Goal: Task Accomplishment & Management: Manage account settings

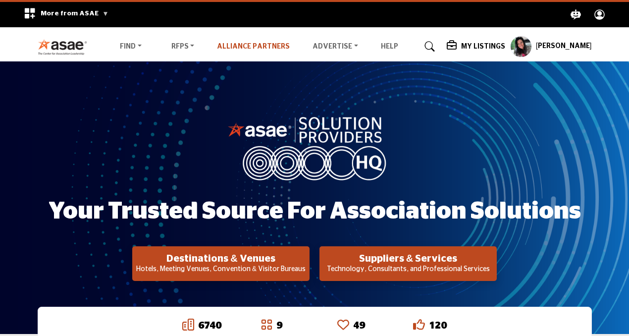
click at [262, 46] on link "Alliance Partners" at bounding box center [253, 46] width 73 height 7
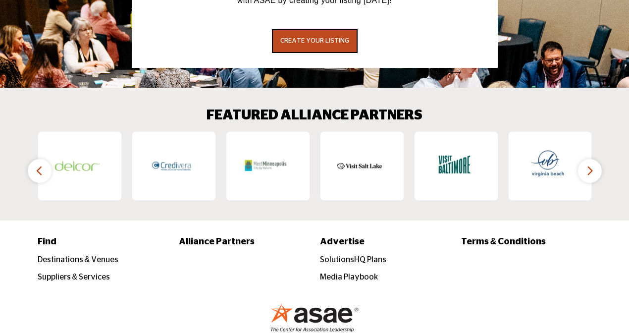
scroll to position [1538, 0]
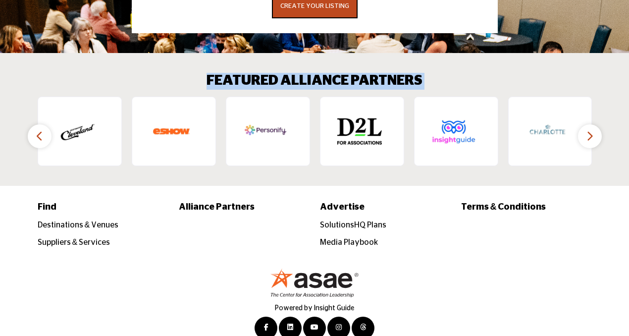
drag, startPoint x: 203, startPoint y: 59, endPoint x: 490, endPoint y: 61, distance: 286.6
click at [490, 73] on div "FEATURED ALLIANCE PARTNERS ‹ ›" at bounding box center [315, 120] width 554 height 94
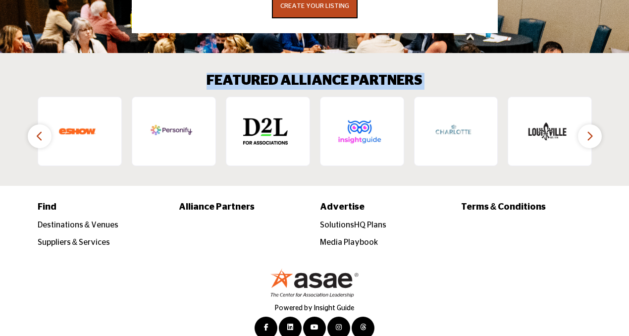
click at [490, 73] on div "FEATURED ALLIANCE PARTNERS ‹ ›" at bounding box center [315, 120] width 554 height 94
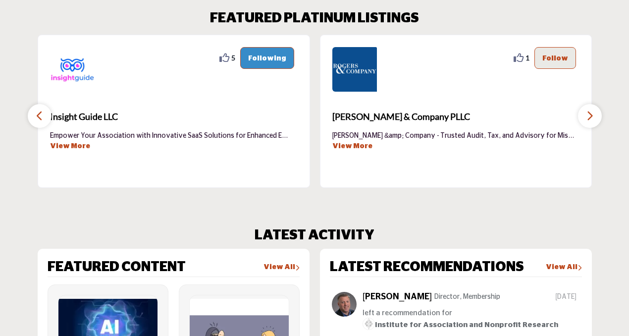
scroll to position [0, 0]
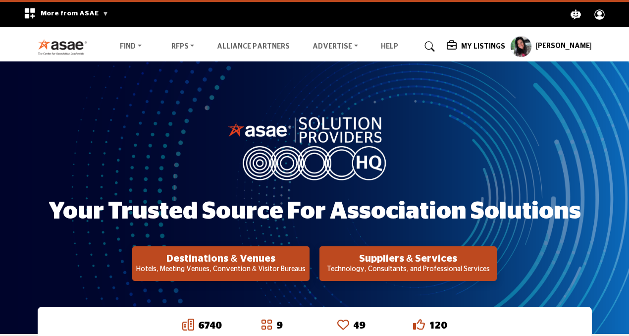
click at [529, 40] on profile-featured-9d57d186-dcdc-4fd1-8698-ebbedcf867ab "Show hide supplier dropdown" at bounding box center [521, 47] width 22 height 22
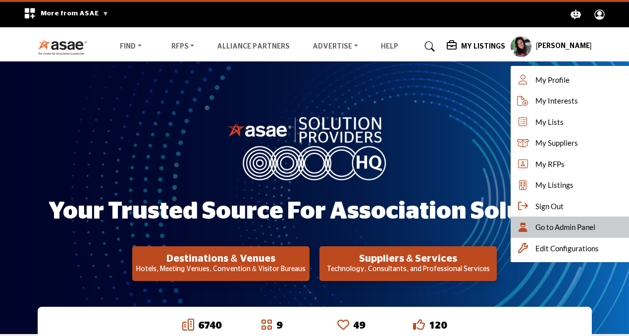
click at [547, 220] on div "Go to Admin Panel" at bounding box center [572, 226] width 124 height 21
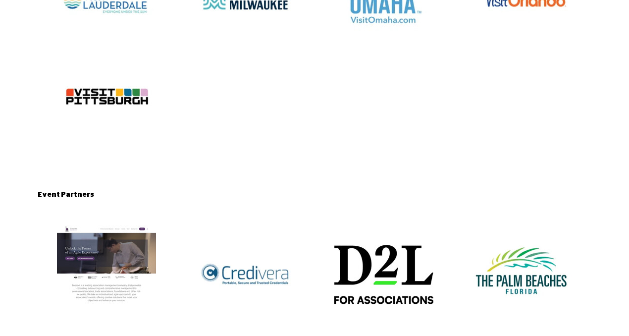
scroll to position [1178, 0]
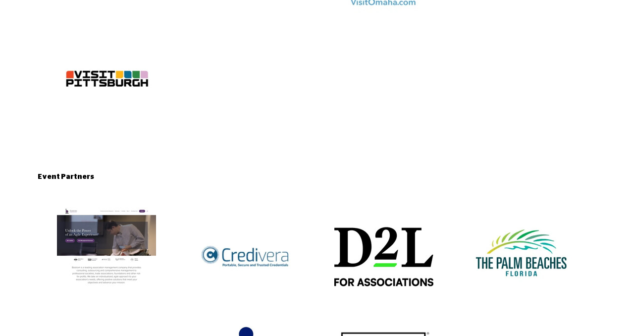
scroll to position [1191, 0]
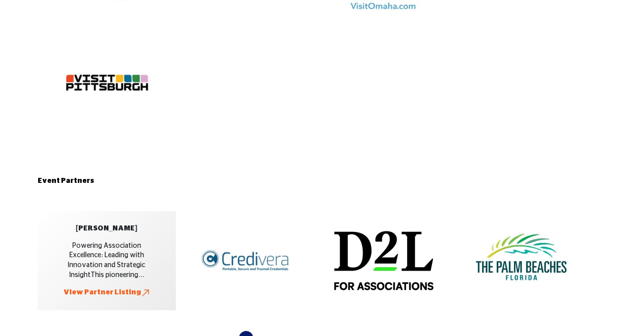
click at [108, 223] on div "[PERSON_NAME]" at bounding box center [106, 228] width 61 height 10
click at [100, 287] on link "View Partner Listing" at bounding box center [106, 292] width 87 height 10
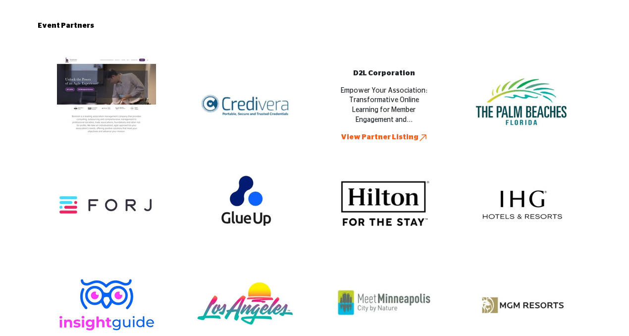
scroll to position [1354, 0]
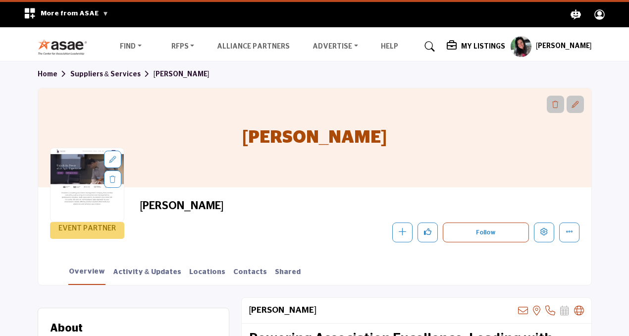
click at [114, 161] on icon at bounding box center [112, 159] width 7 height 7
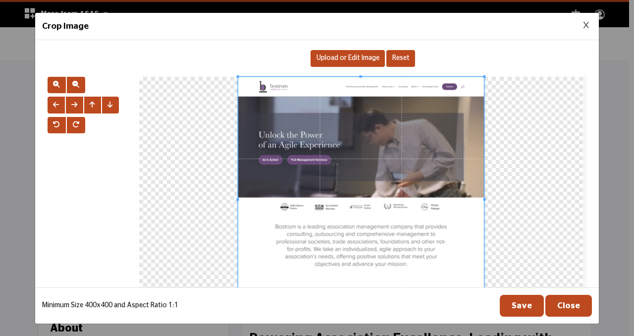
click at [353, 58] on span "Upload or Edit Image" at bounding box center [347, 57] width 63 height 7
click at [393, 60] on span "Reset" at bounding box center [400, 57] width 17 height 7
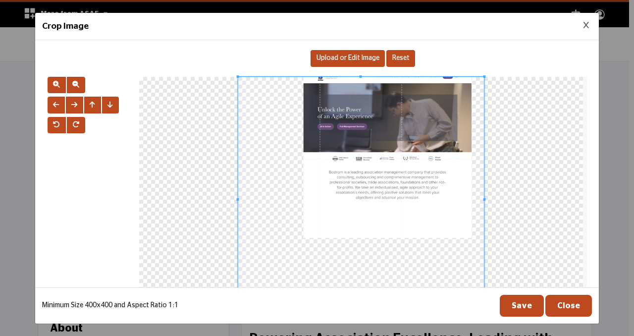
click at [589, 20] on div "Crop Image" at bounding box center [316, 26] width 563 height 27
click at [586, 25] on icon "Close Image Upload Modal" at bounding box center [585, 25] width 5 height 7
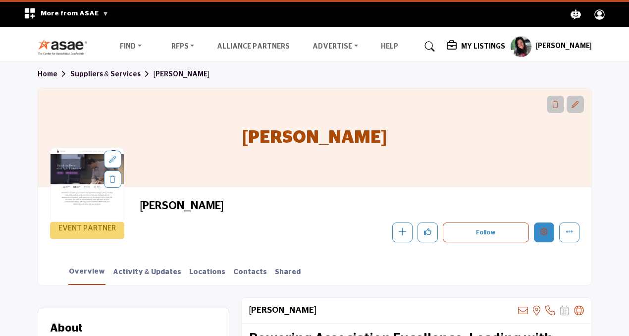
click at [536, 230] on button "Edit company" at bounding box center [544, 232] width 20 height 20
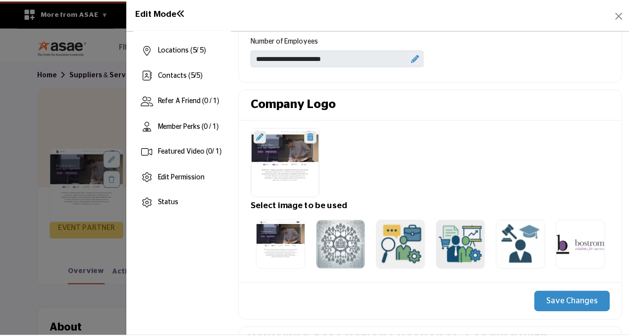
scroll to position [192, 0]
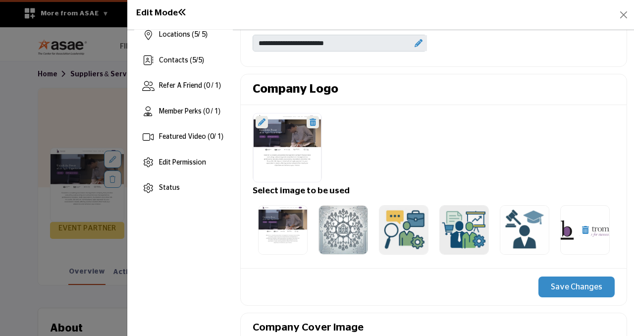
click at [564, 217] on img at bounding box center [585, 230] width 50 height 50
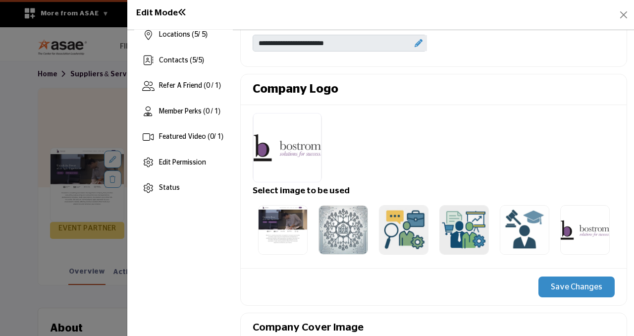
click at [591, 293] on button "Save Changes" at bounding box center [576, 286] width 76 height 21
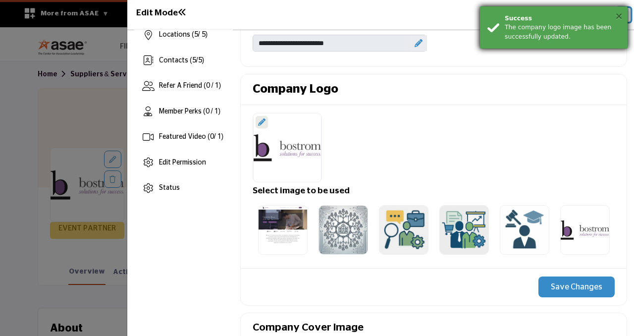
click at [617, 20] on button "×" at bounding box center [618, 16] width 8 height 10
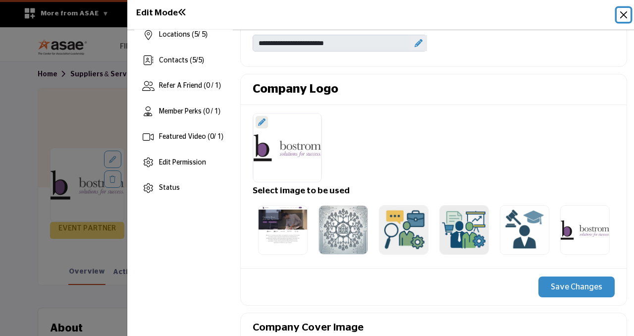
click at [618, 18] on button "Close" at bounding box center [623, 15] width 14 height 14
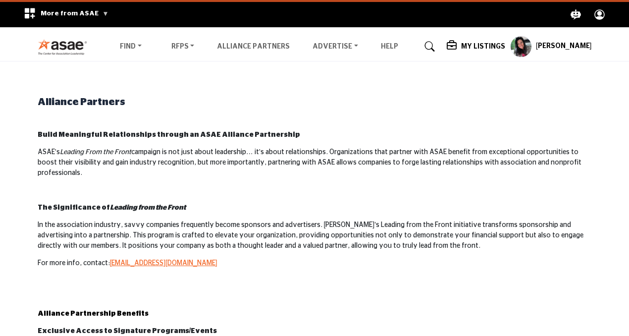
click at [532, 48] on profile-featured-9d57d186-dcdc-4fd1-8698-ebbedcf867ab "Show hide supplier dropdown" at bounding box center [521, 47] width 22 height 22
